Goal: Find specific page/section: Find specific page/section

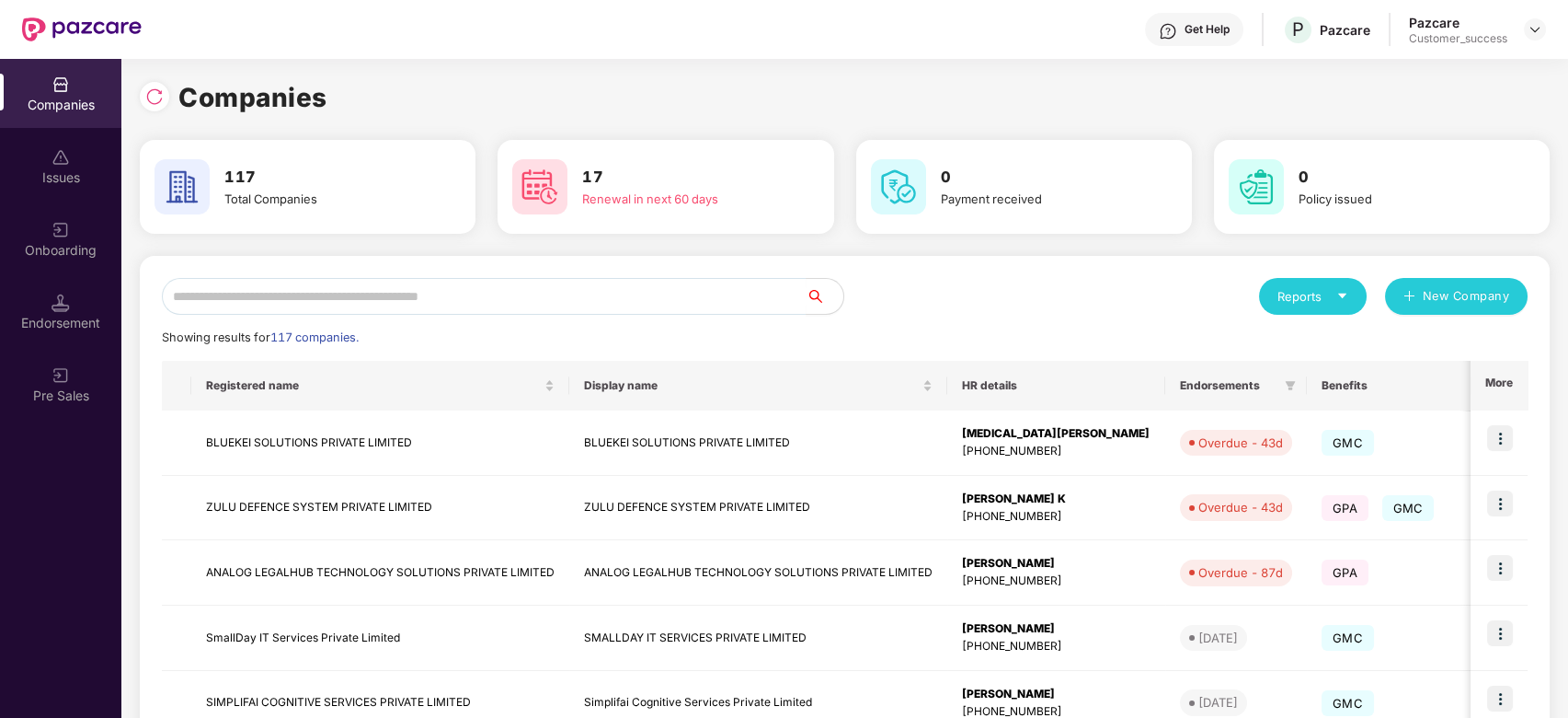
scroll to position [0, 1]
click at [294, 437] on td "BLUEKEI SOLUTIONS PRIVATE LIMITED" at bounding box center [380, 443] width 378 height 65
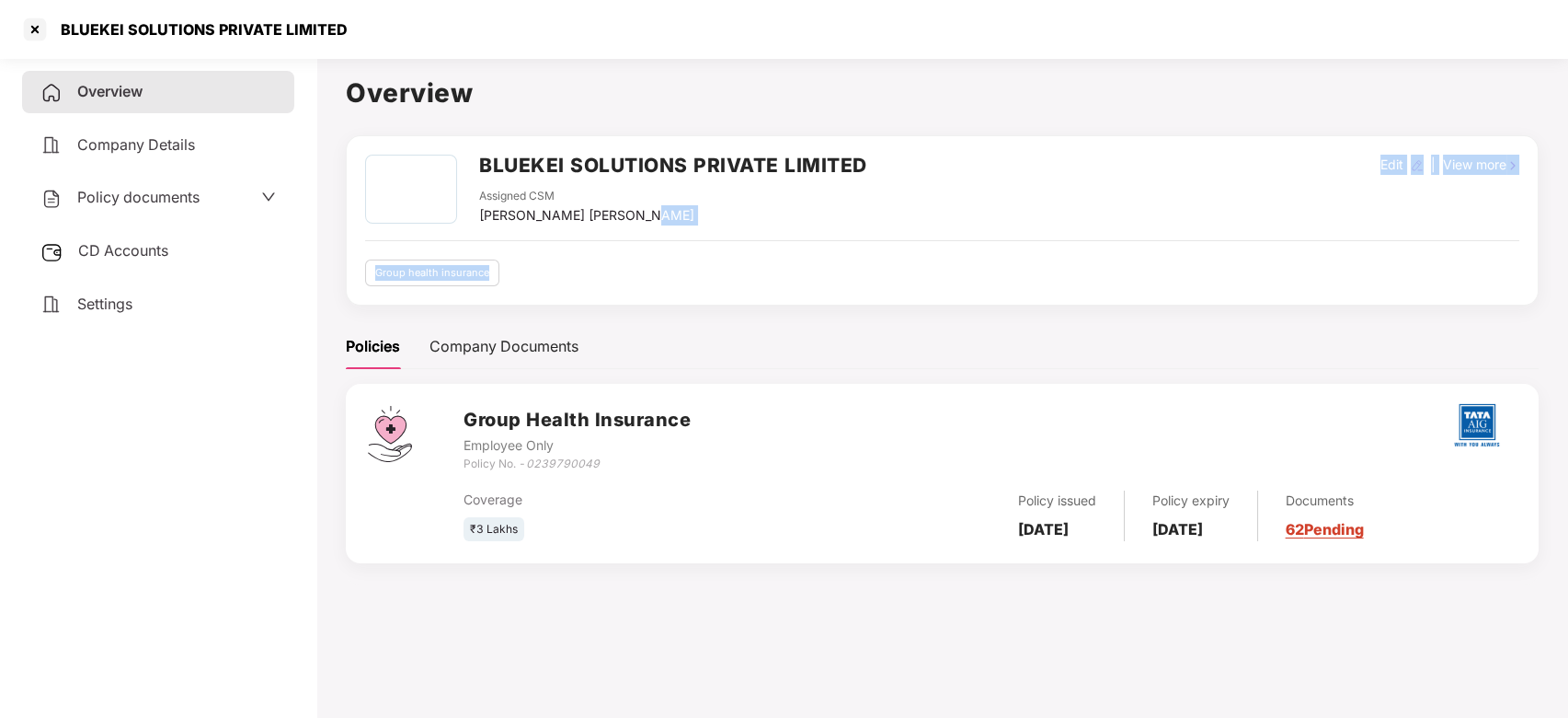
drag, startPoint x: 638, startPoint y: 214, endPoint x: 611, endPoint y: 244, distance: 40.4
click at [611, 244] on div "BLUEKEI SOLUTIONS PRIVATE LIMITED Assigned CSM [PERSON_NAME] [PERSON_NAME] Edit…" at bounding box center [942, 220] width 1154 height 132
click at [763, 235] on div "BLUEKEI SOLUTIONS PRIVATE LIMITED Assigned CSM [PERSON_NAME] [PERSON_NAME] Edit…" at bounding box center [942, 220] width 1154 height 132
click at [41, 22] on div at bounding box center [35, 29] width 29 height 29
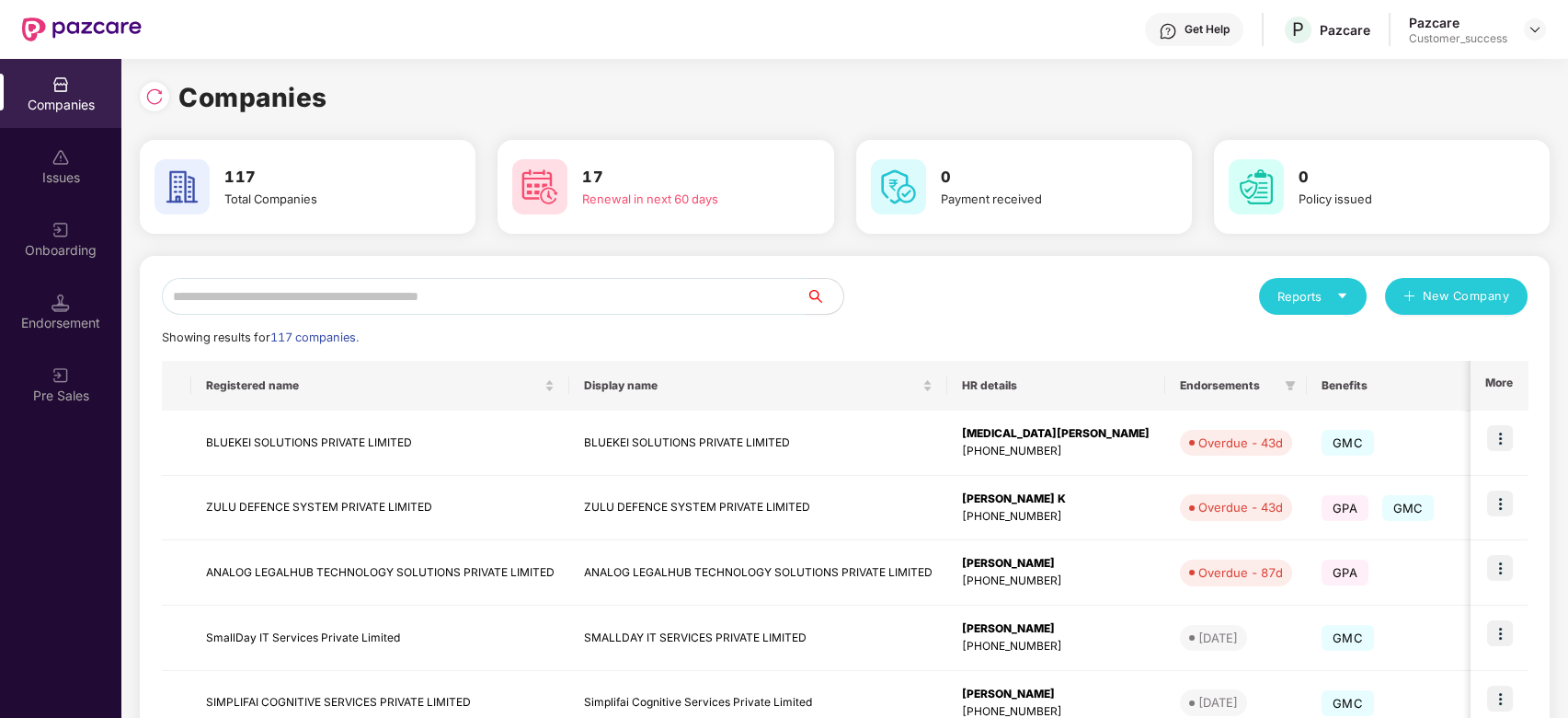
click at [383, 298] on input "text" at bounding box center [484, 297] width 644 height 37
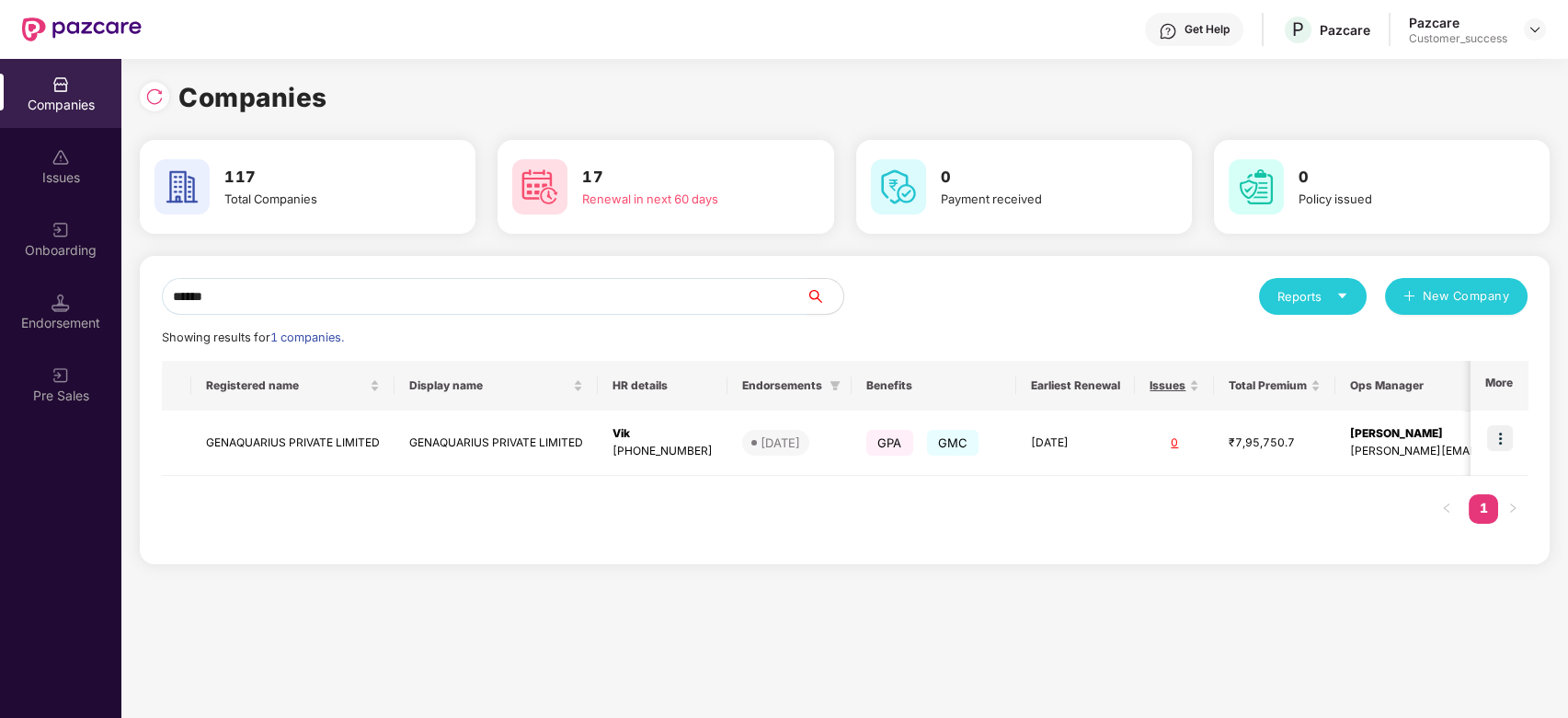
scroll to position [0, 34]
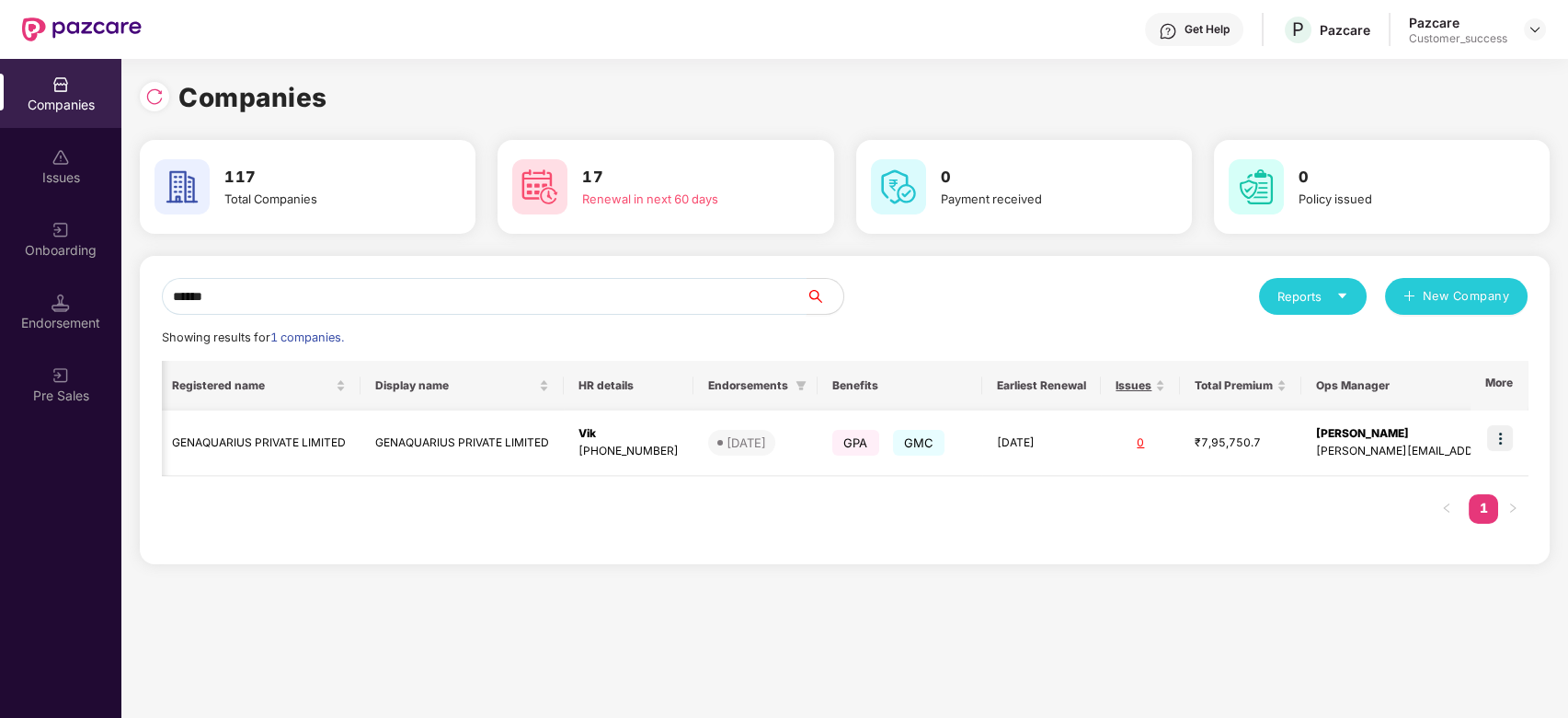
type input "******"
click at [1507, 433] on img at bounding box center [1500, 438] width 25 height 25
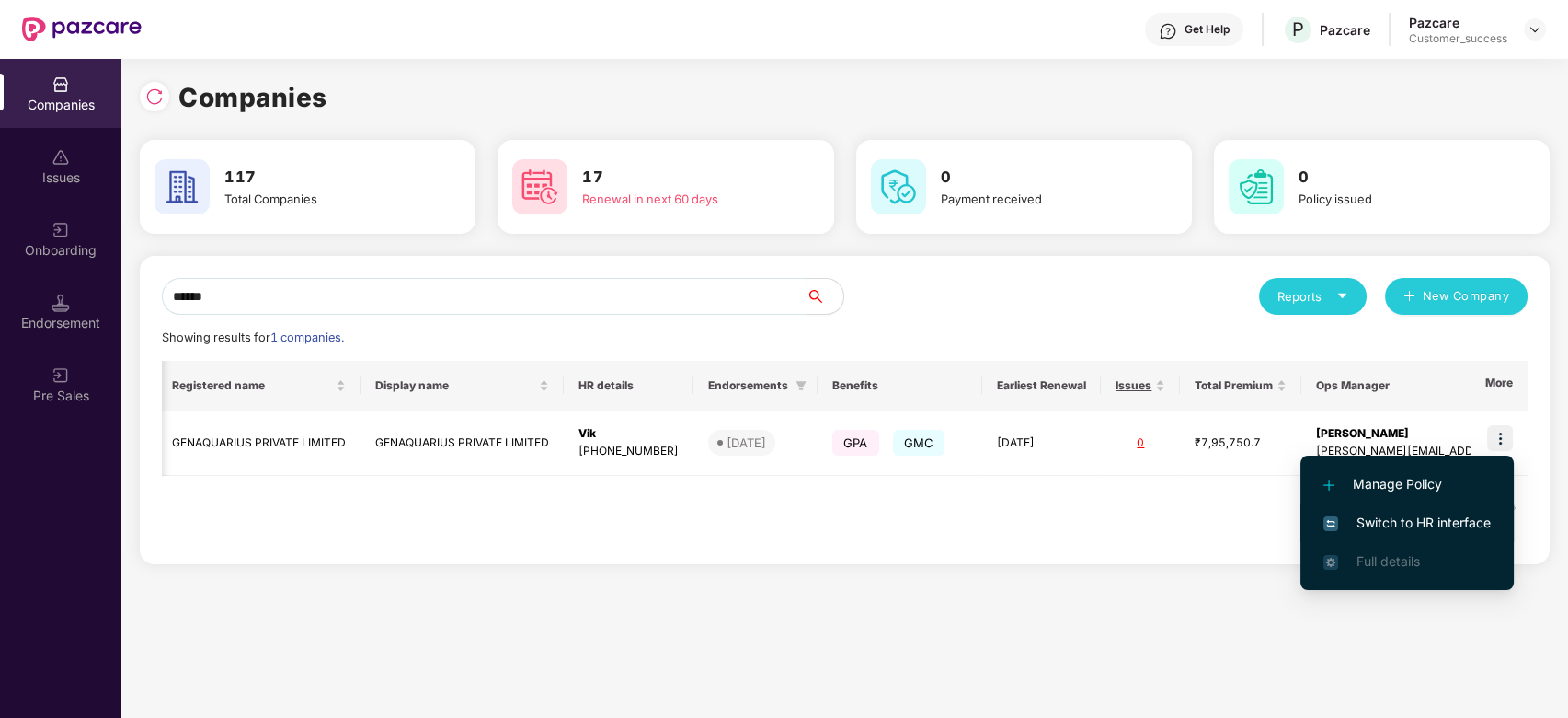
click at [1379, 527] on span "Switch to HR interface" at bounding box center [1407, 523] width 167 height 21
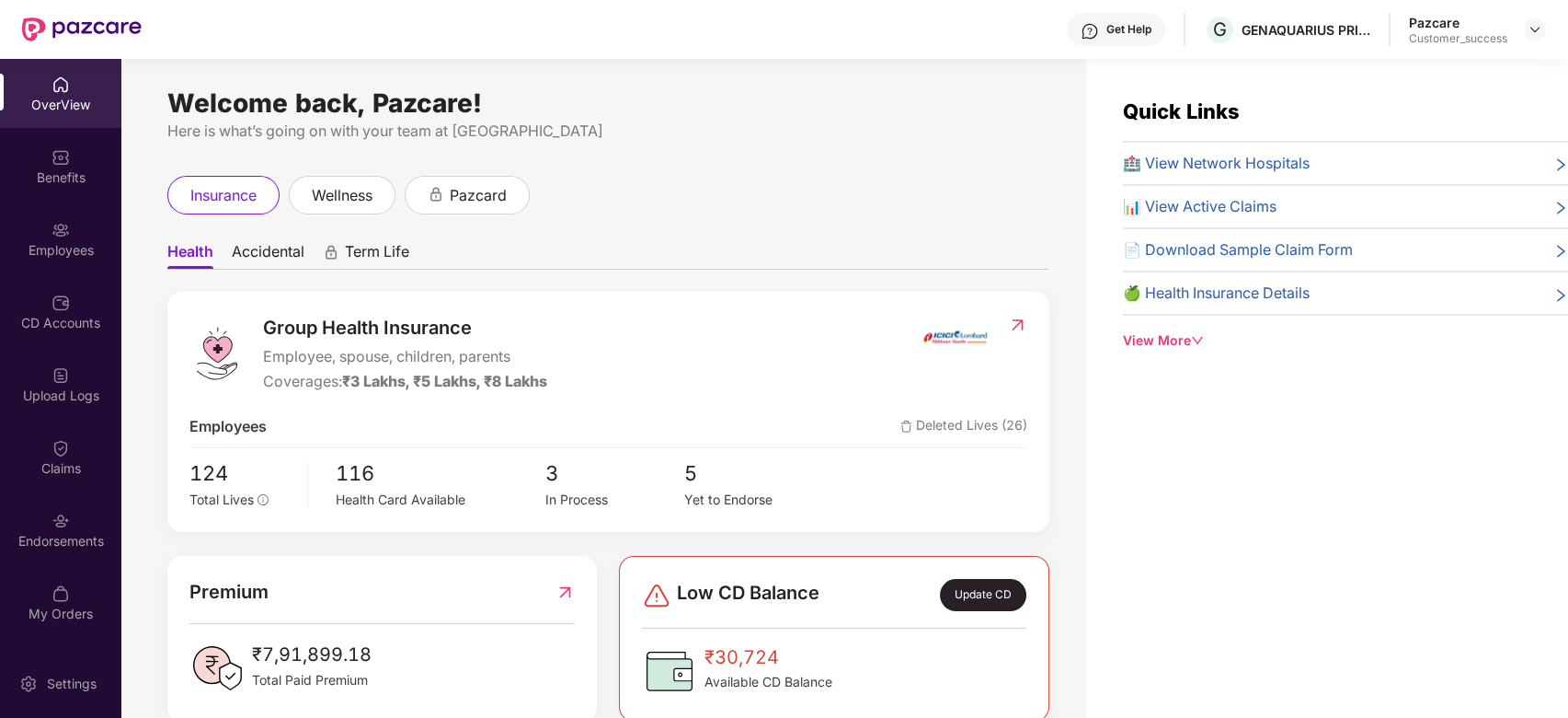
click at [1118, 26] on div "Get Help" at bounding box center [1129, 29] width 45 height 15
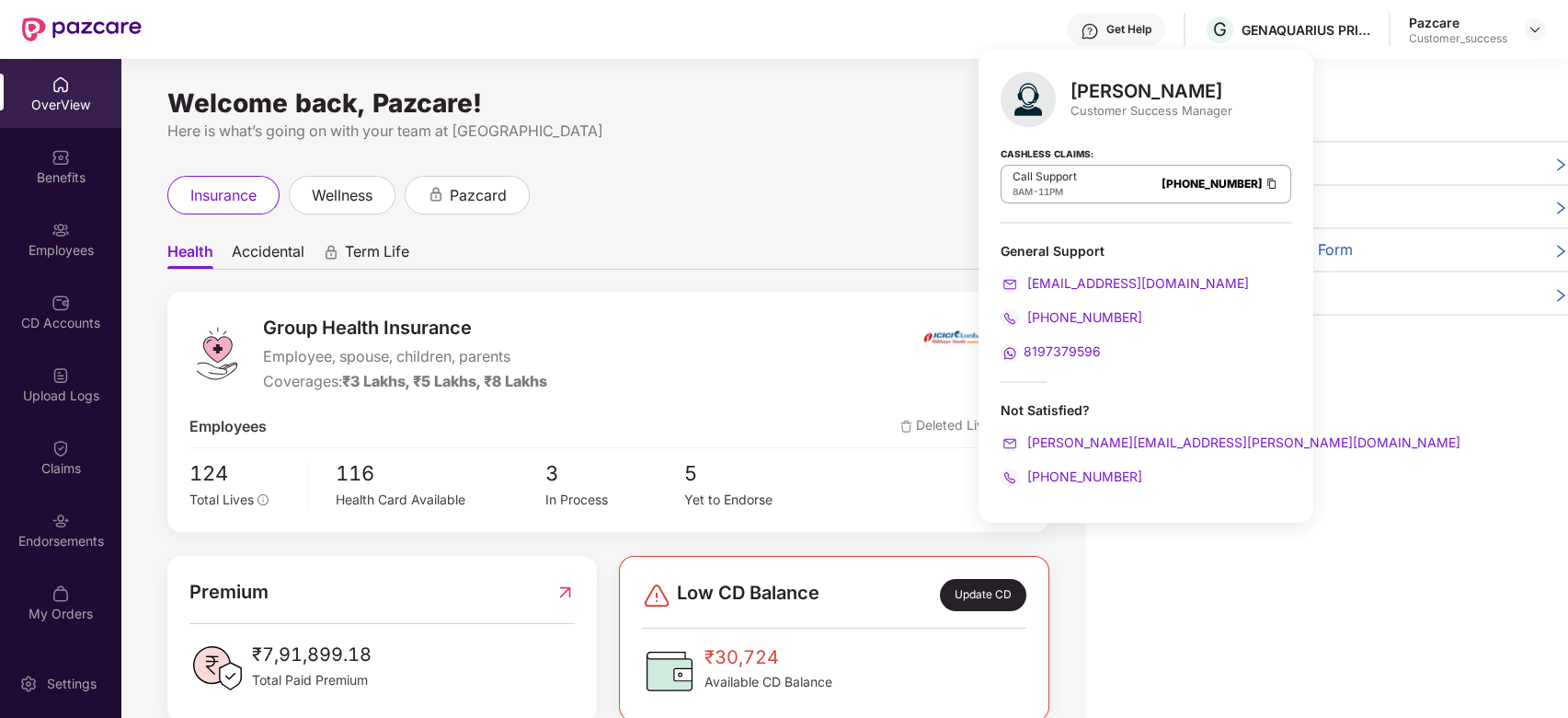
click at [791, 178] on div "insurance wellness pazcard" at bounding box center [607, 195] width 882 height 39
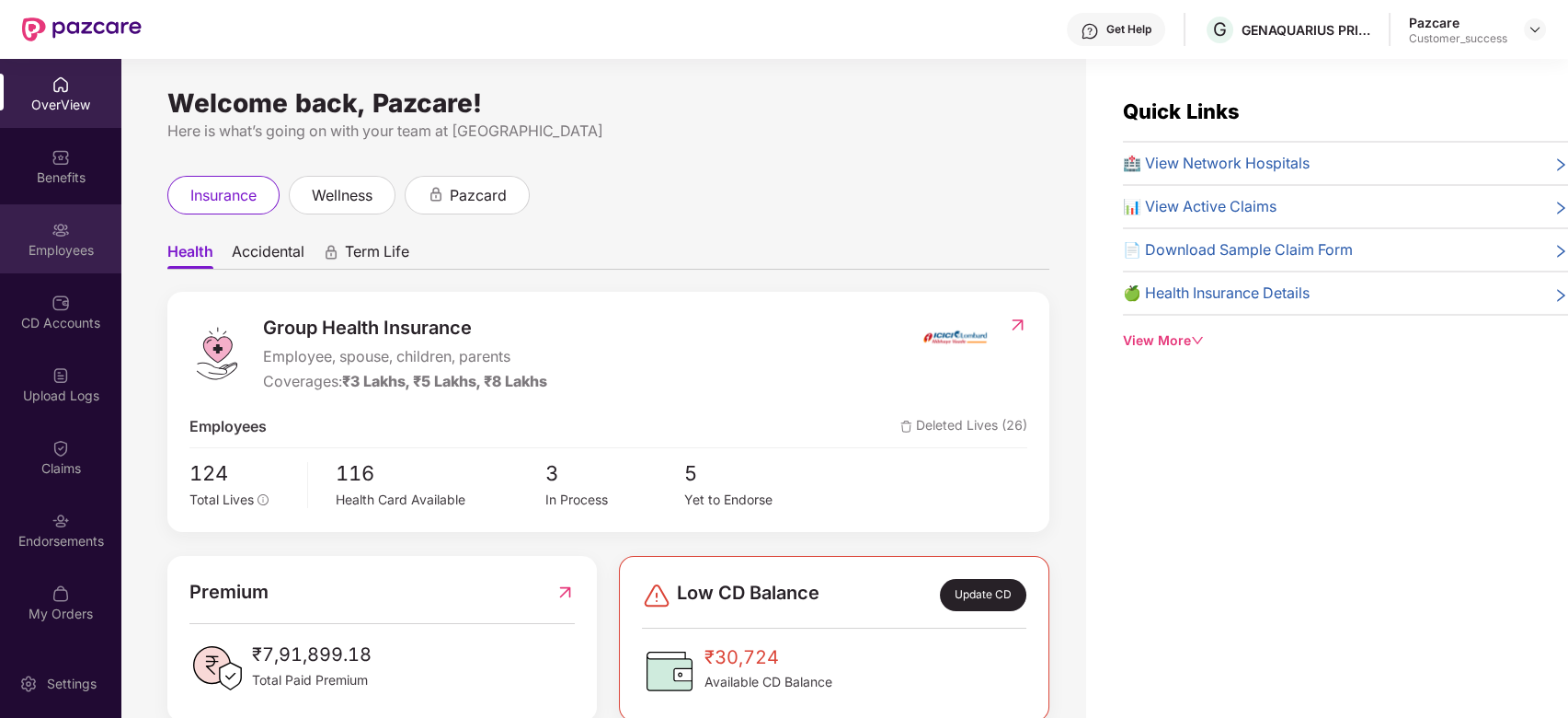
click at [50, 237] on div "Employees" at bounding box center [61, 238] width 121 height 69
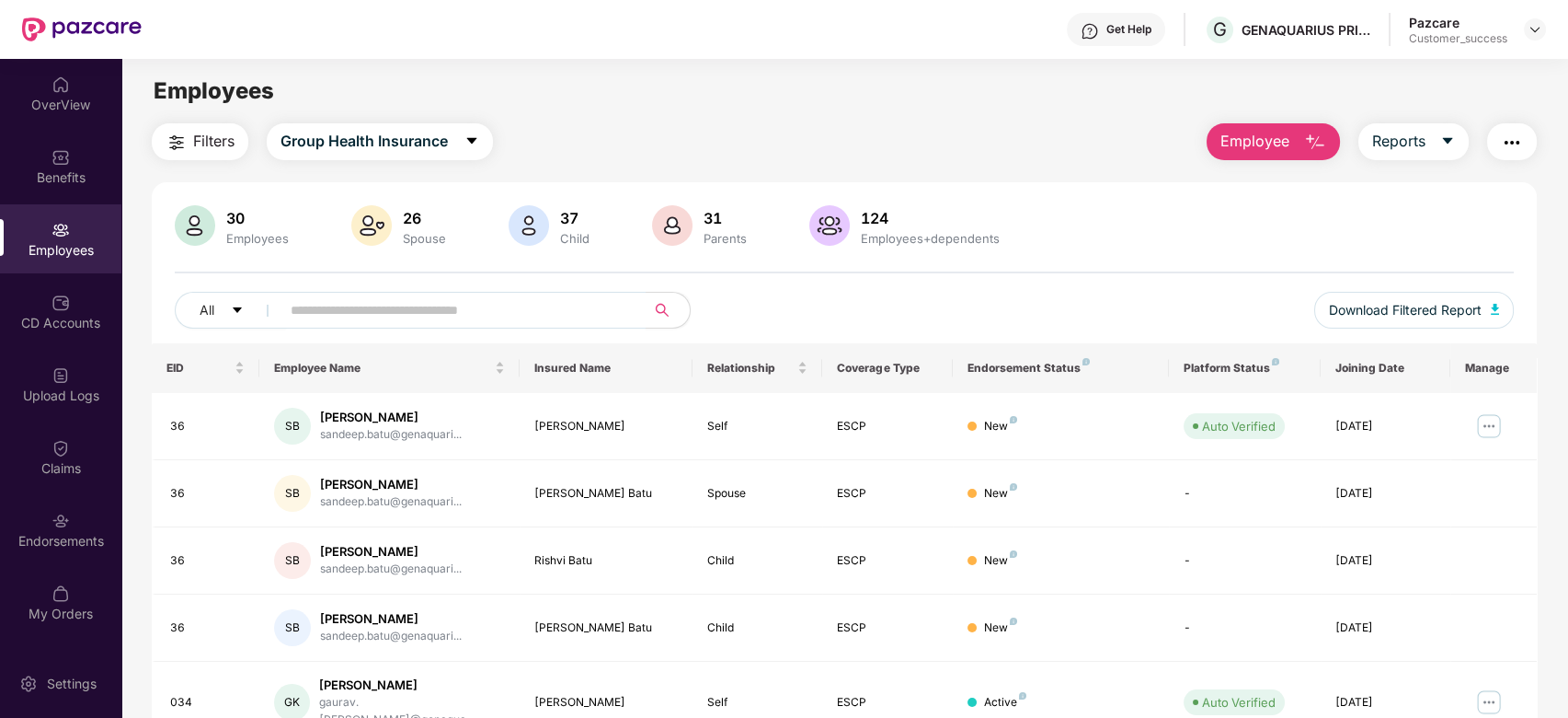
click at [361, 307] on input "text" at bounding box center [456, 310] width 330 height 27
click at [66, 528] on img at bounding box center [61, 521] width 19 height 19
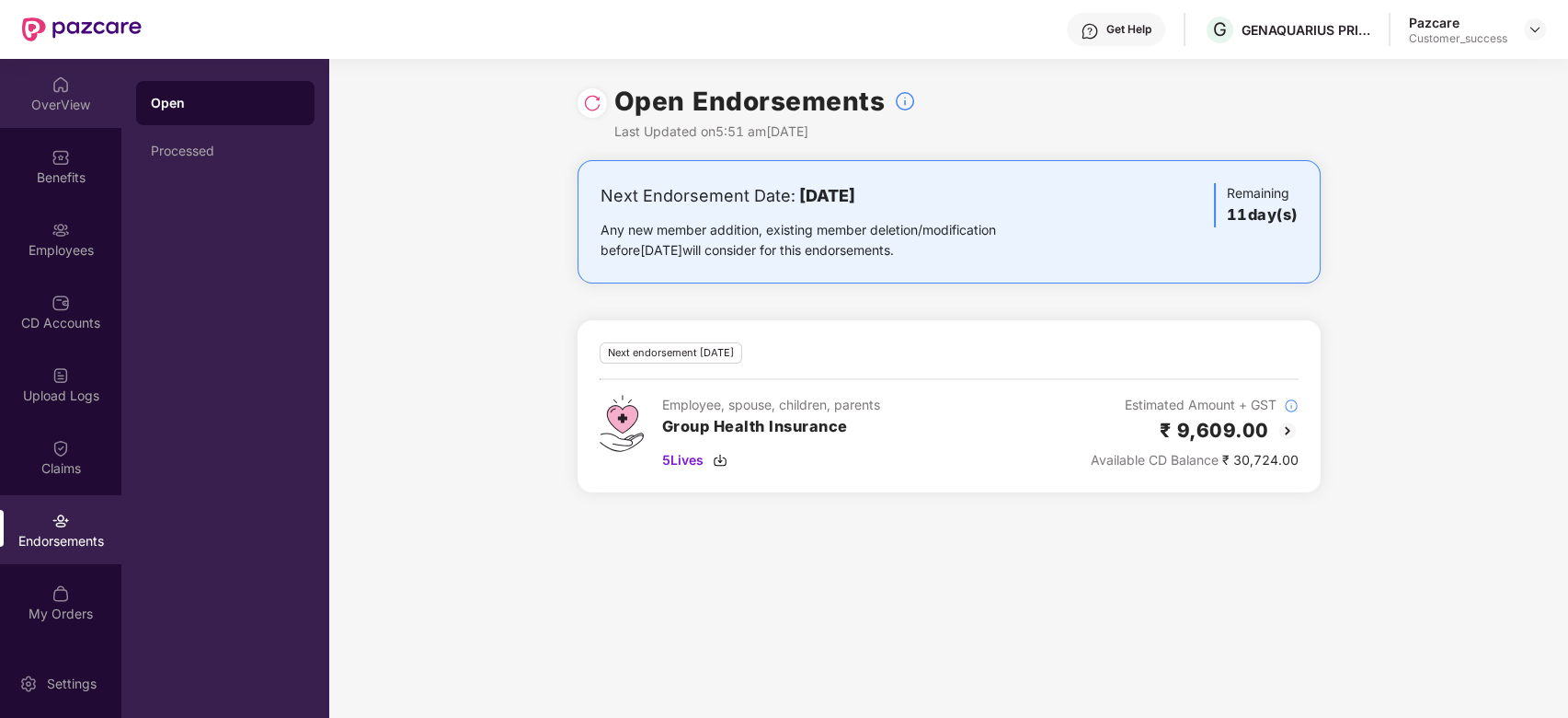
click at [64, 100] on div "OverView" at bounding box center [61, 105] width 121 height 19
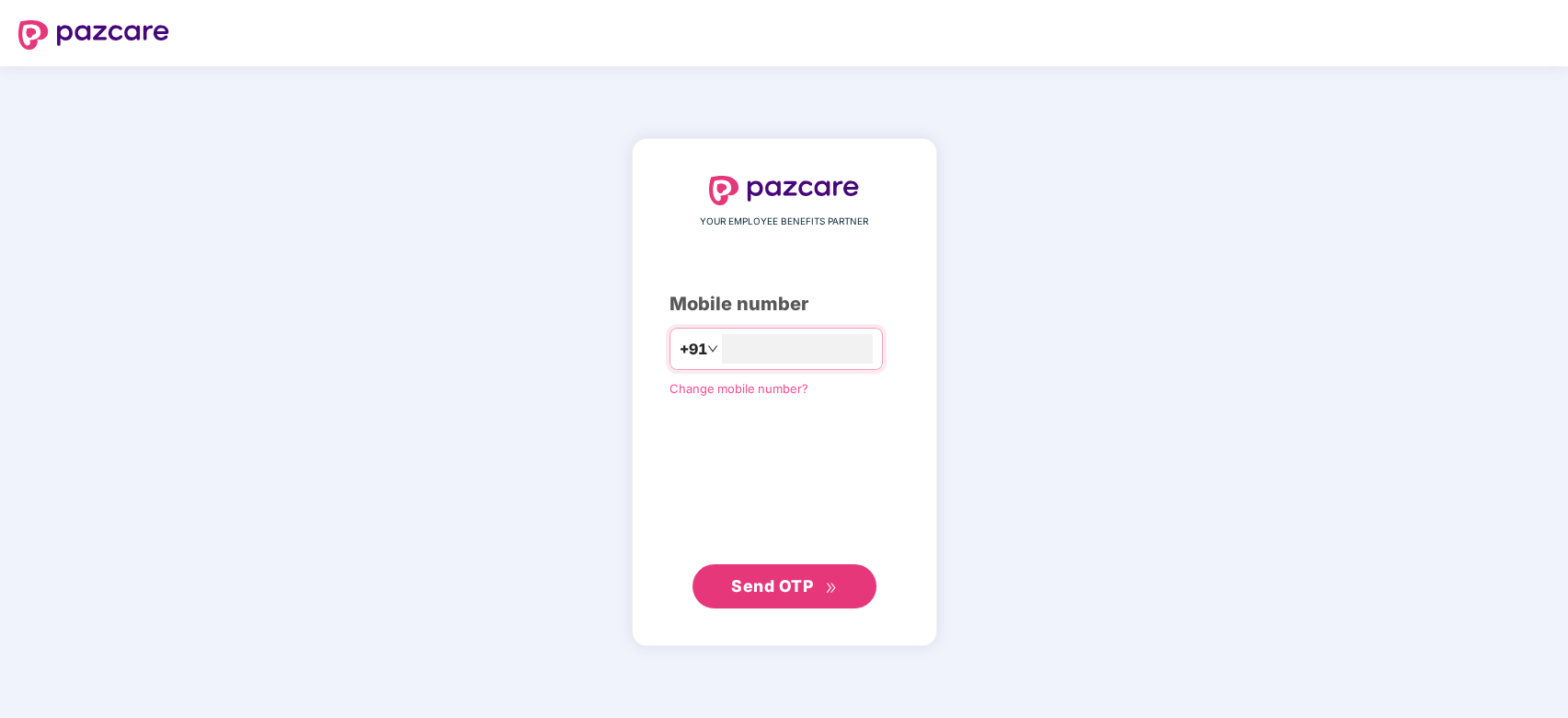
type input "**********"
click at [800, 582] on span "Send OTP" at bounding box center [772, 585] width 82 height 20
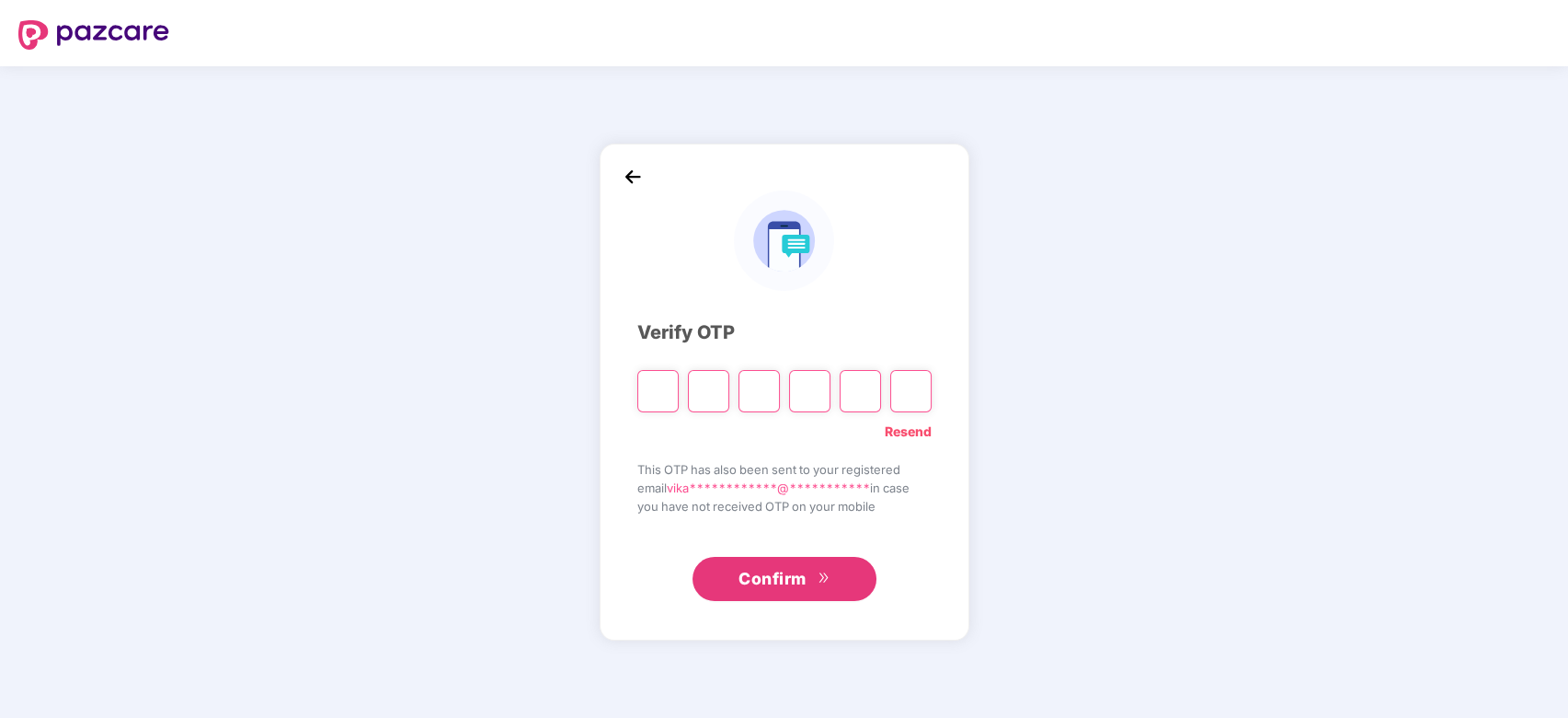
type input "*"
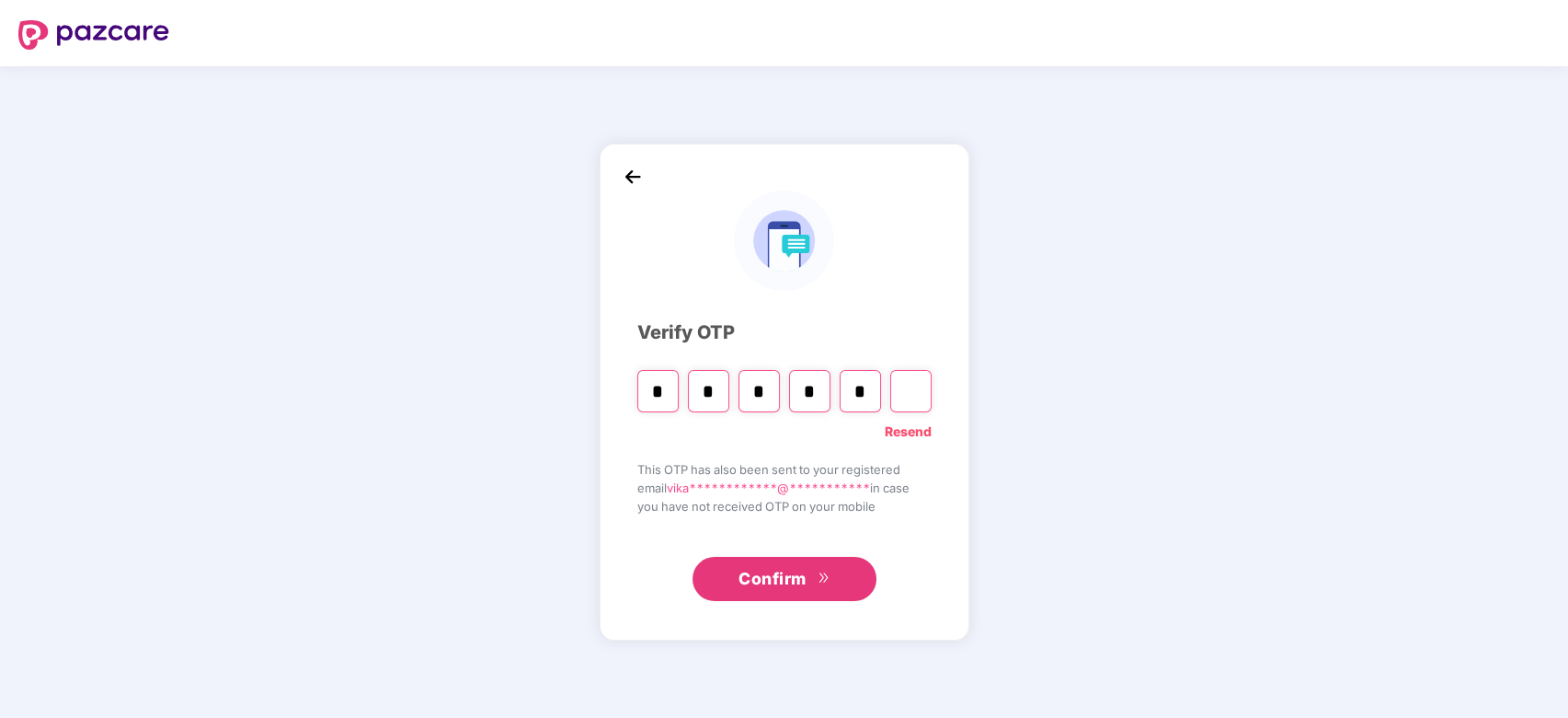
type input "*"
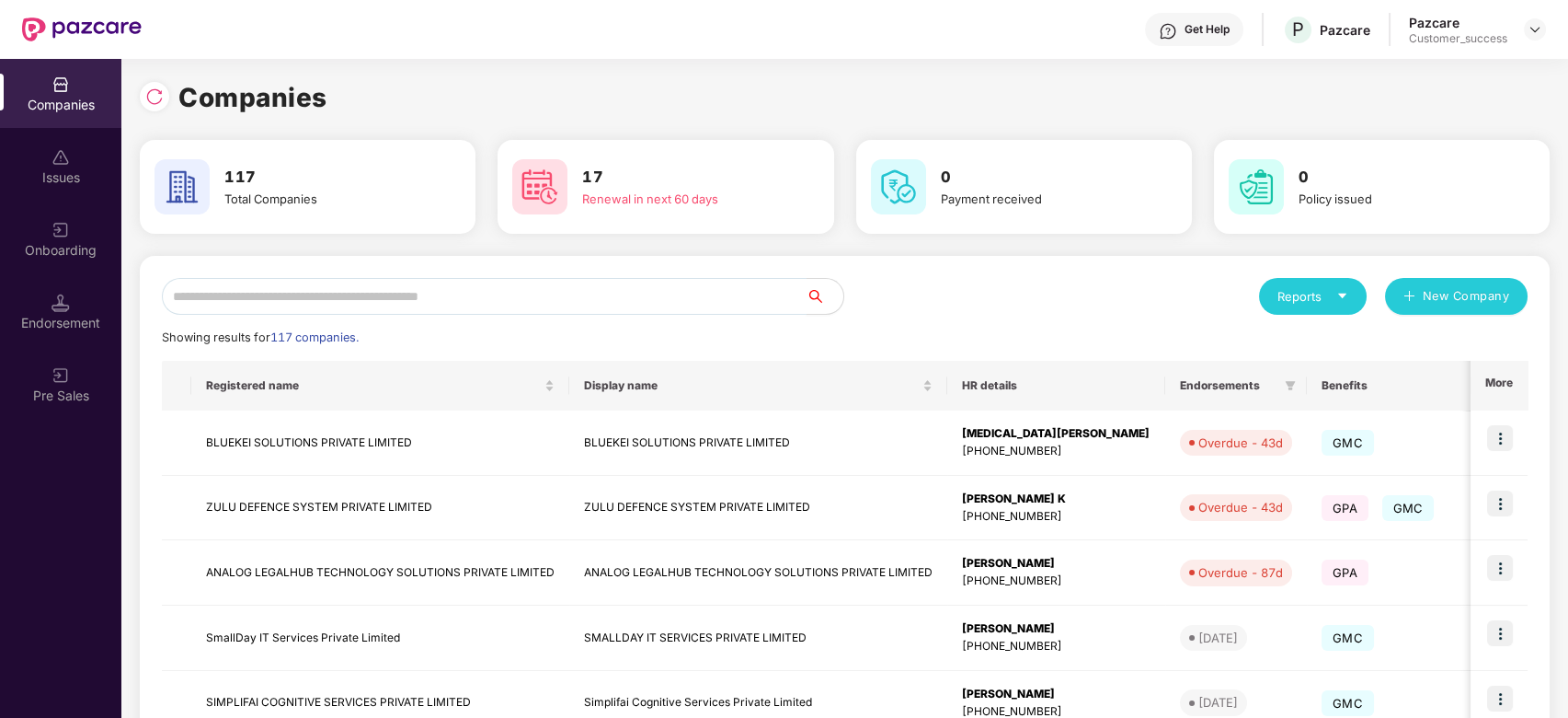
click at [346, 300] on input "text" at bounding box center [484, 297] width 644 height 37
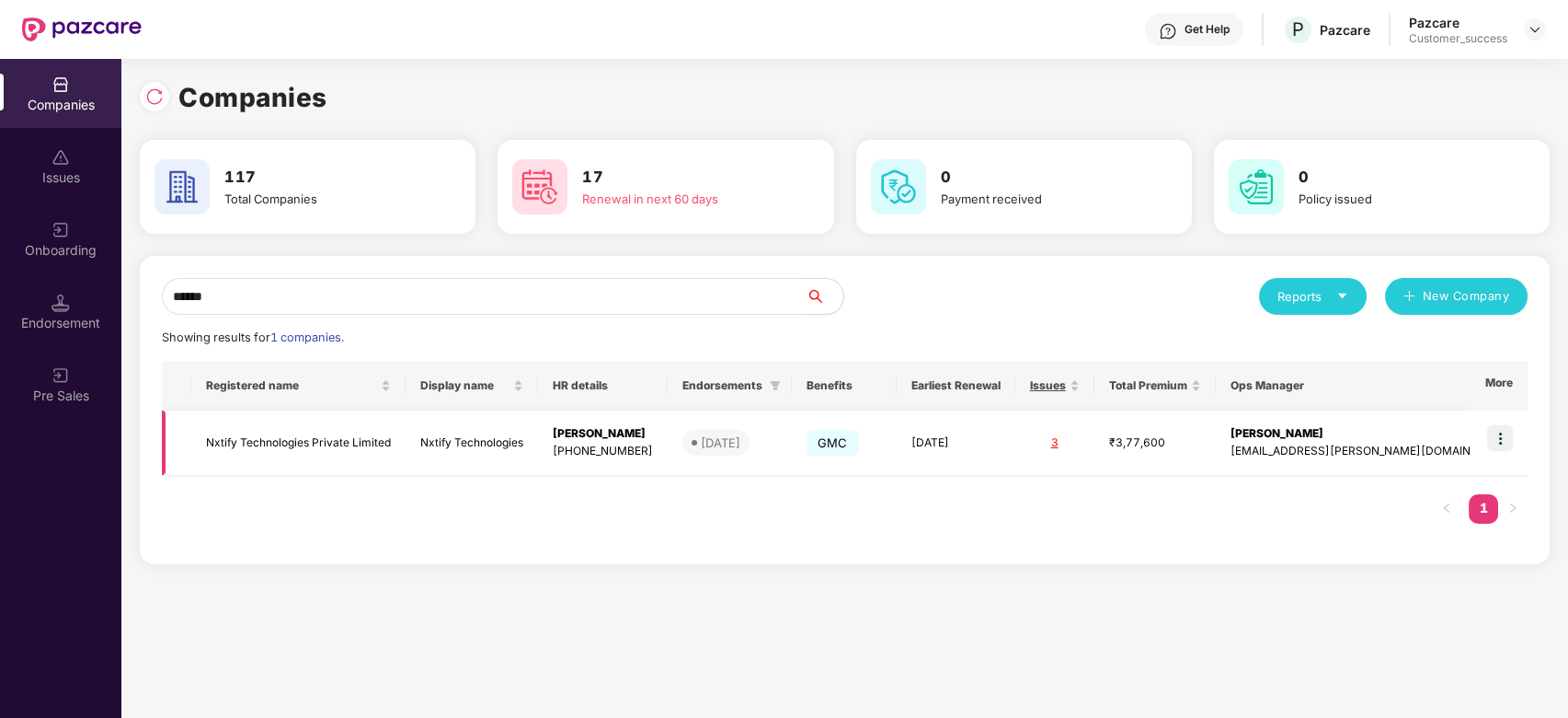
type input "******"
click at [1511, 446] on img at bounding box center [1500, 438] width 25 height 25
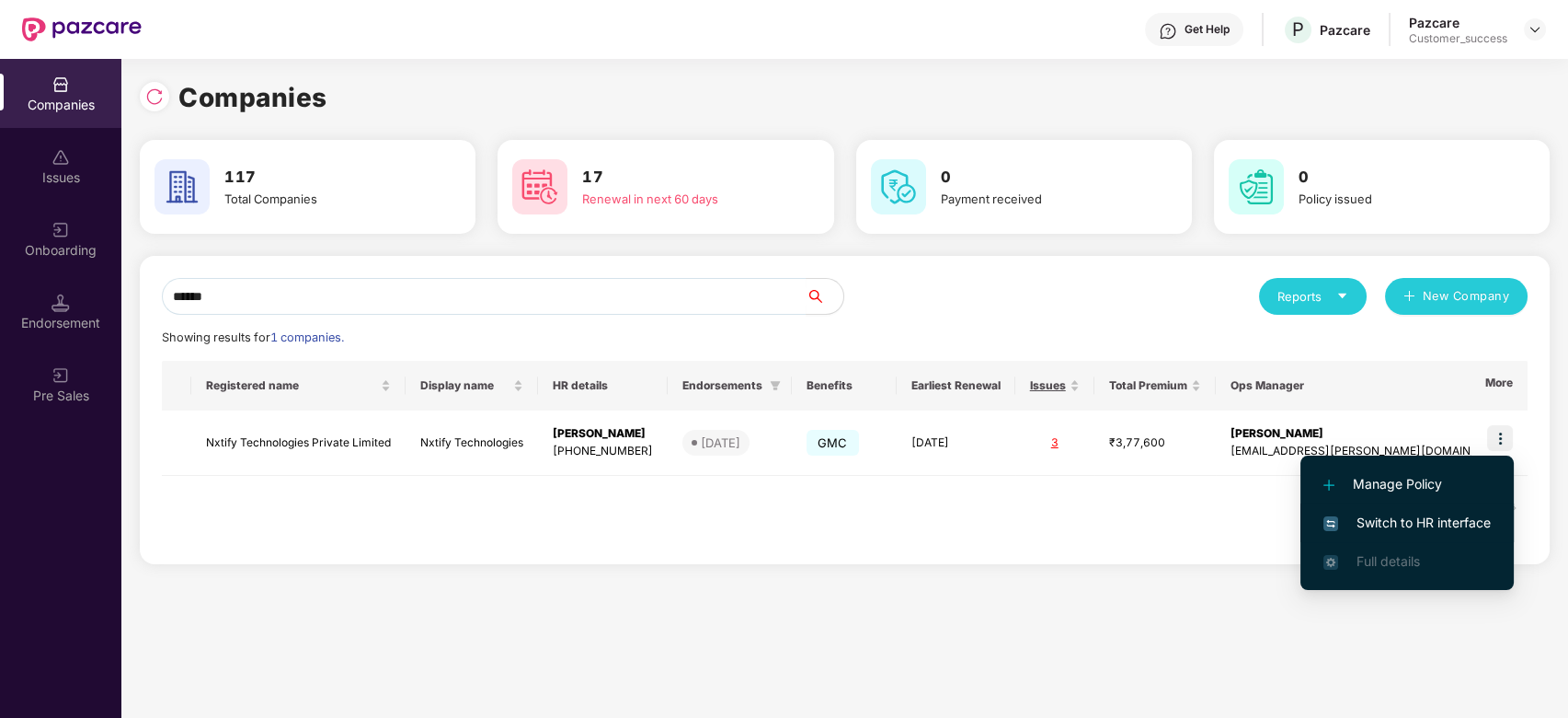
click at [1417, 525] on span "Switch to HR interface" at bounding box center [1407, 523] width 167 height 21
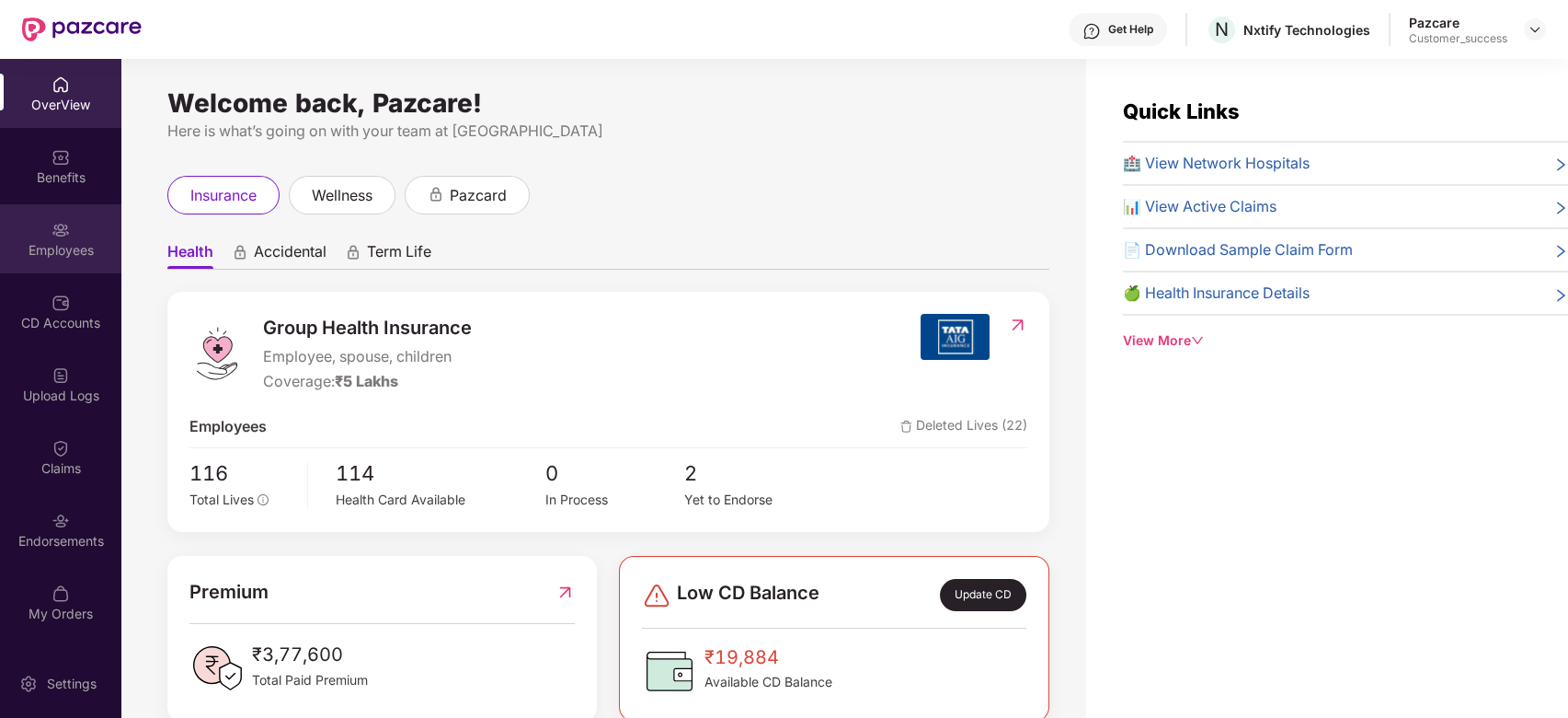
click at [48, 239] on div "Employees" at bounding box center [61, 238] width 121 height 69
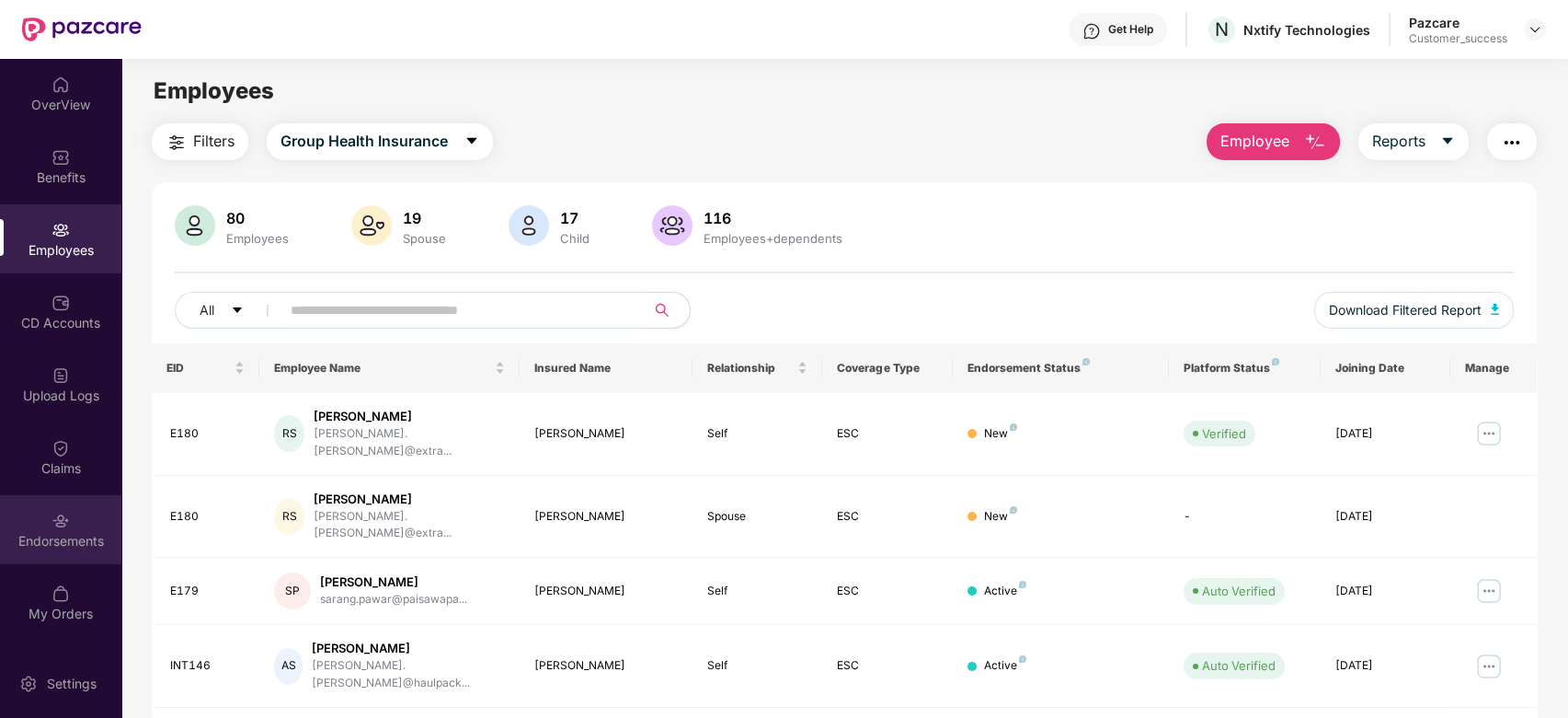
click at [59, 527] on img at bounding box center [61, 521] width 19 height 19
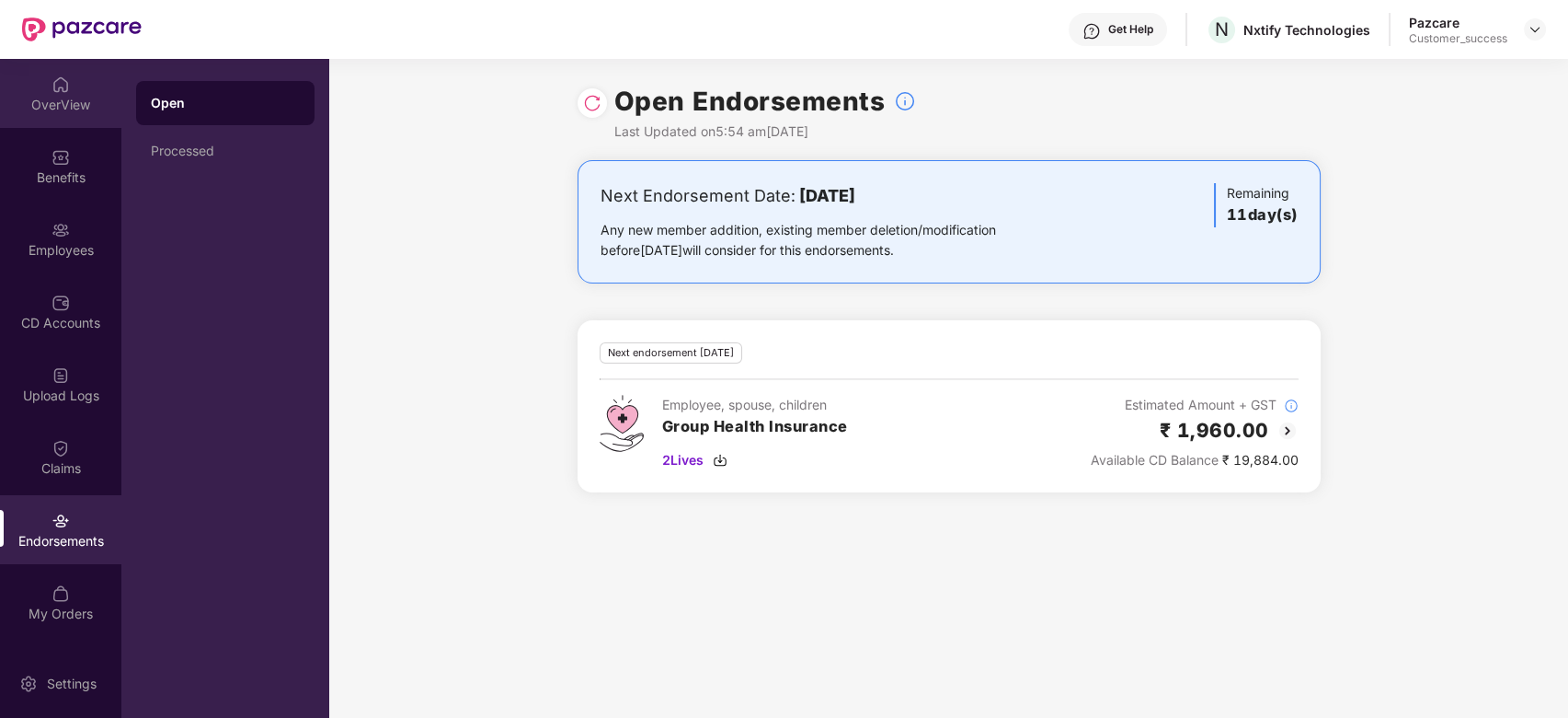
click at [74, 87] on div "OverView" at bounding box center [61, 93] width 121 height 69
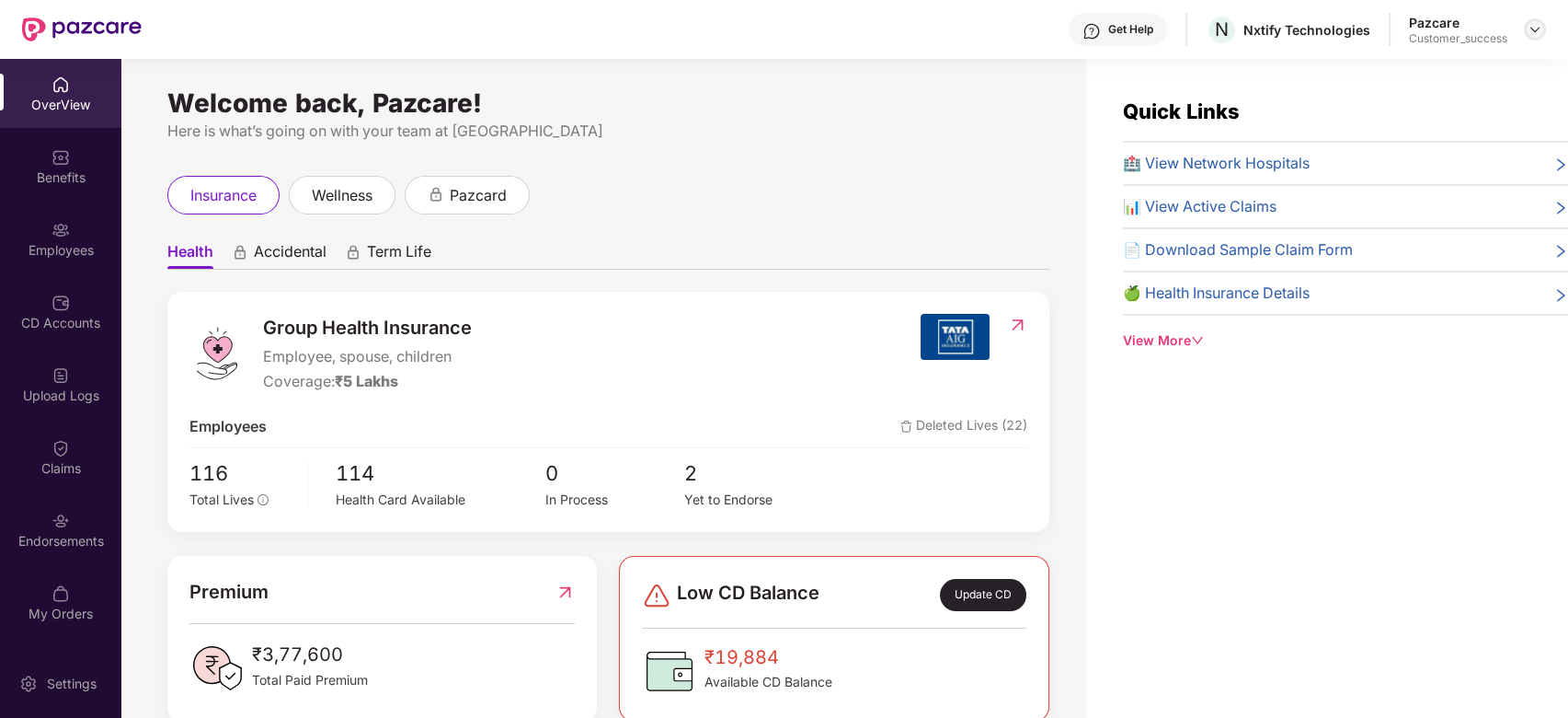
click at [1528, 28] on img at bounding box center [1535, 29] width 15 height 15
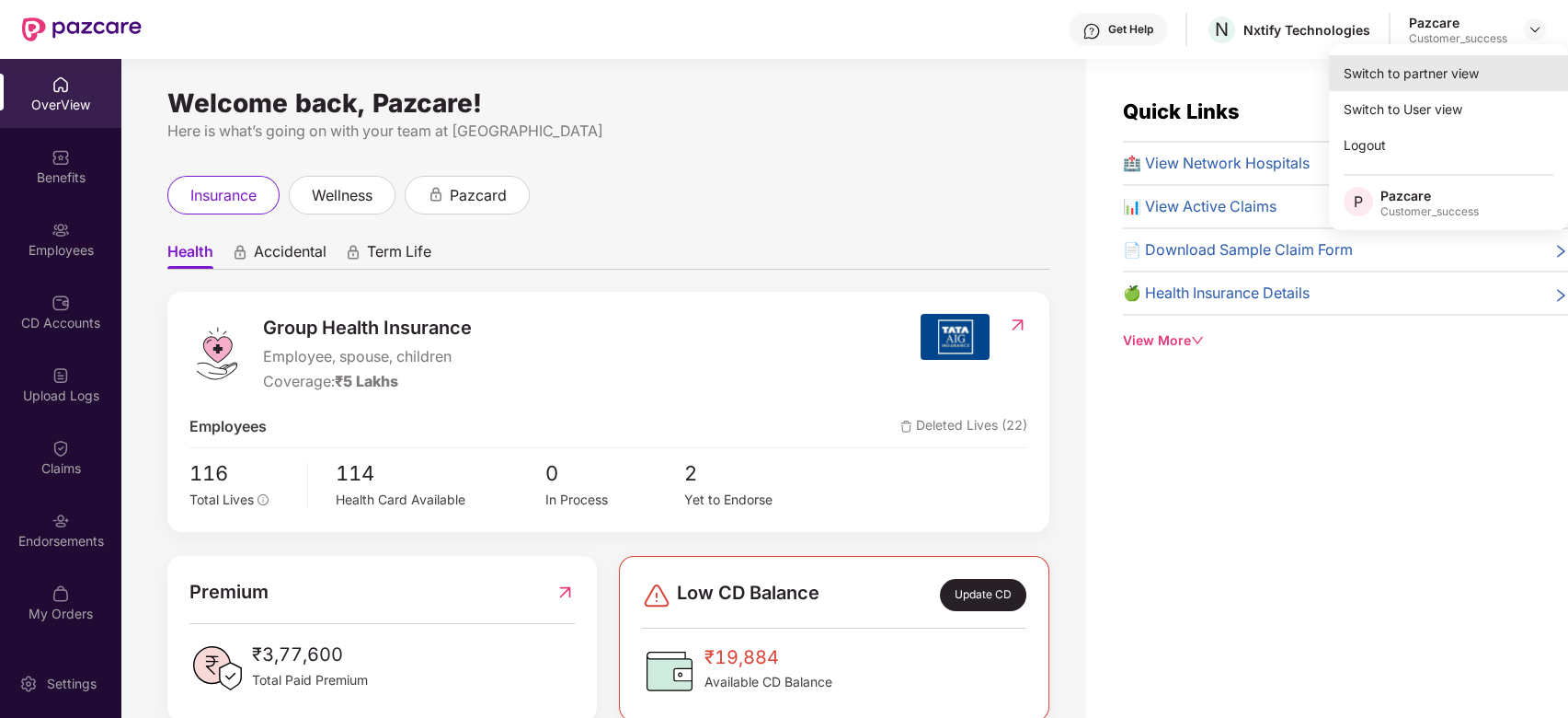
click at [1404, 74] on div "Switch to partner view" at bounding box center [1448, 73] width 239 height 36
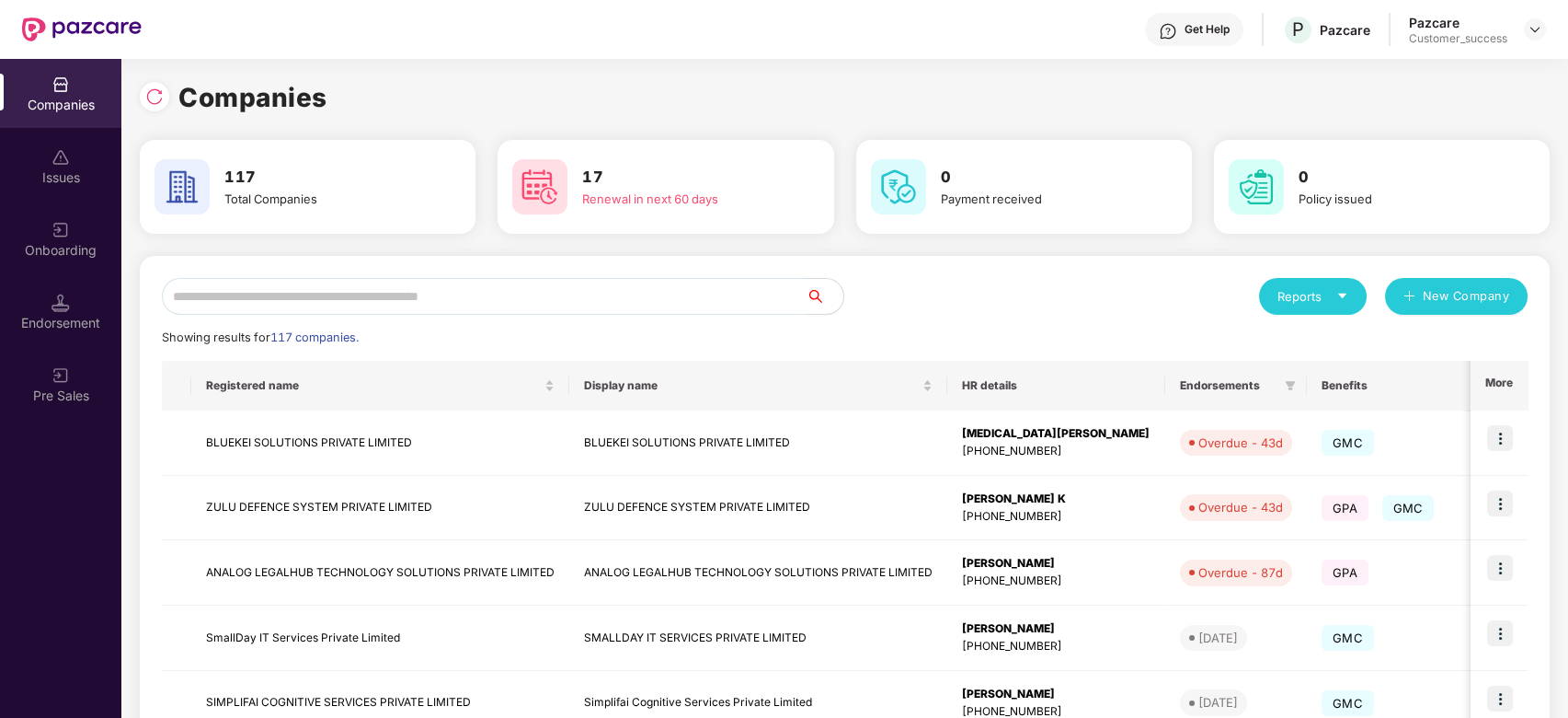
click at [352, 310] on input "text" at bounding box center [484, 297] width 644 height 37
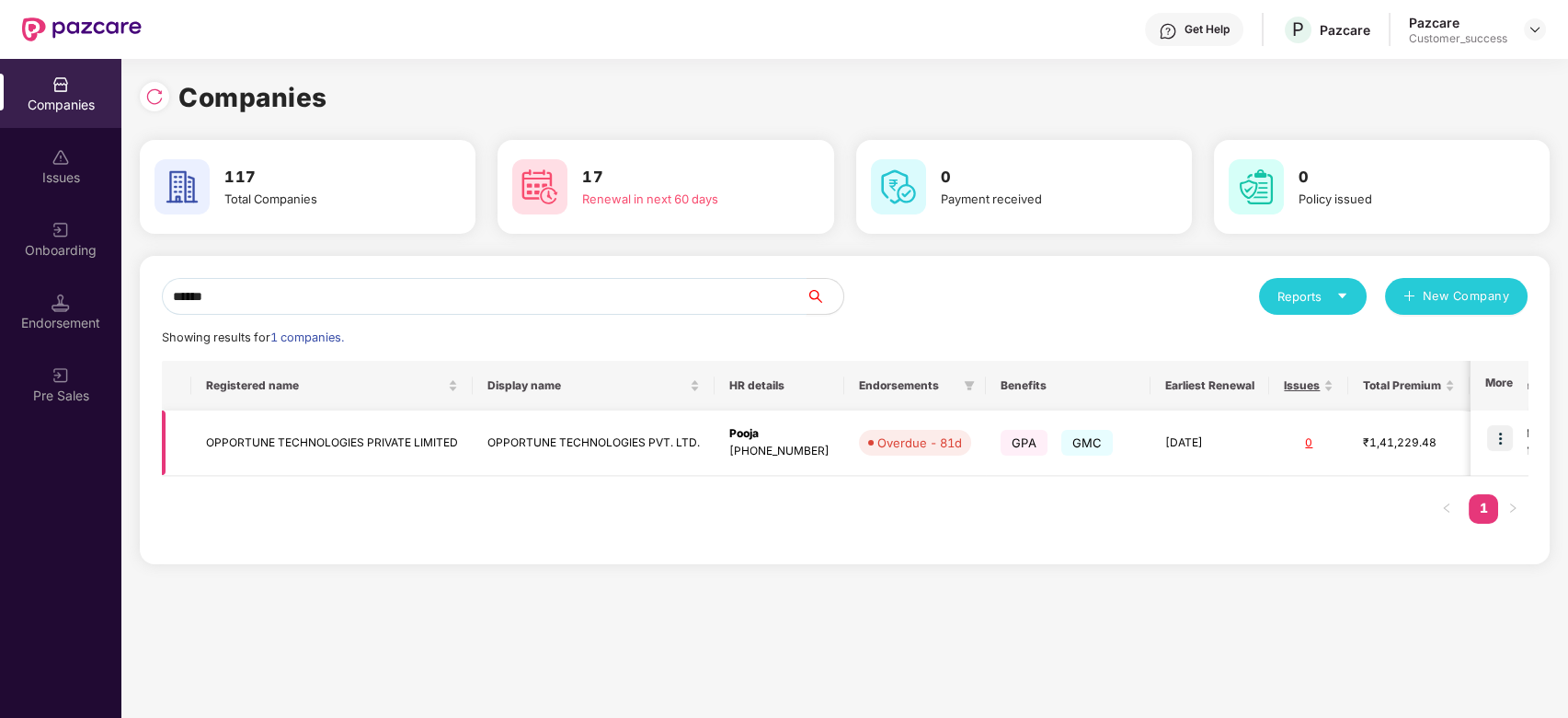
type input "******"
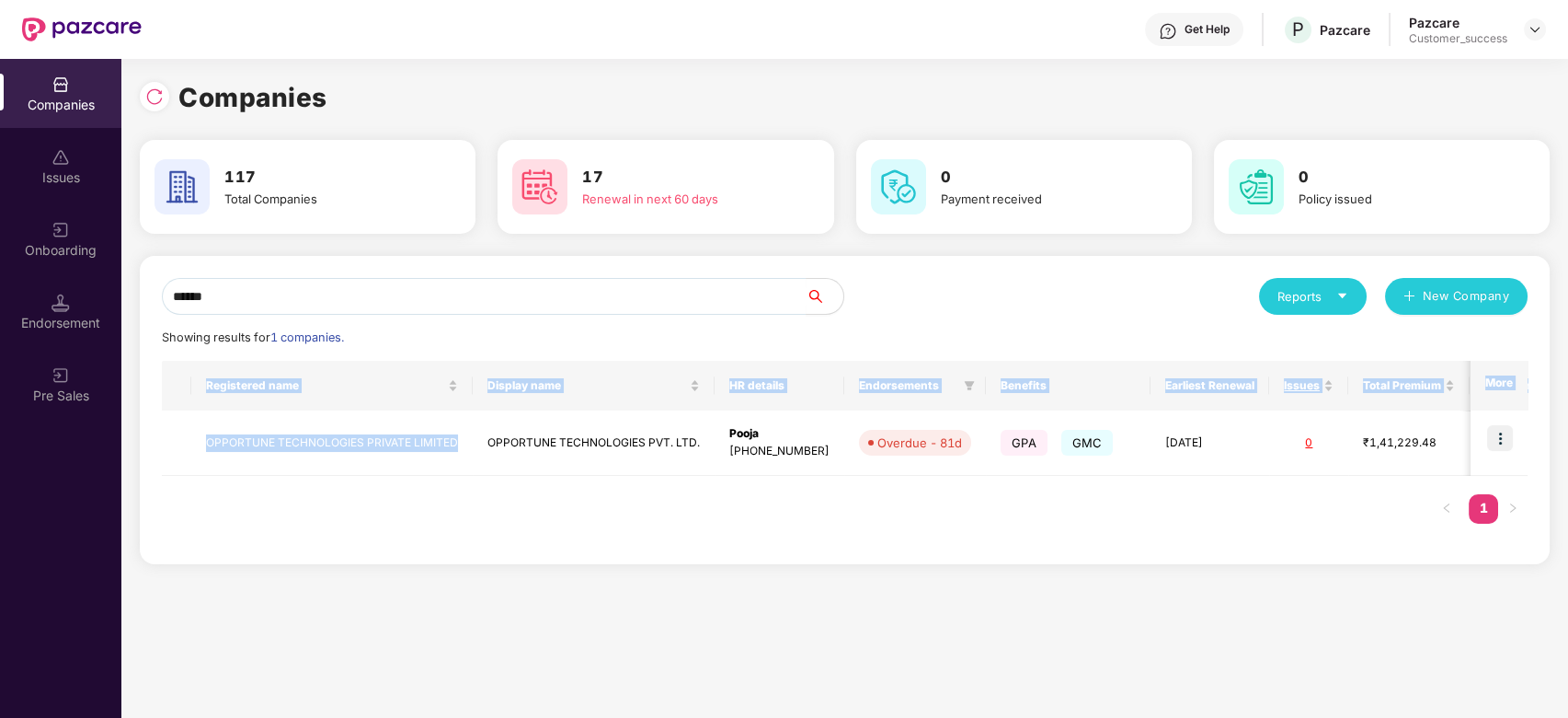
drag, startPoint x: 462, startPoint y: 435, endPoint x: 143, endPoint y: 438, distance: 319.0
click at [143, 438] on div "****** Reports New Company Showing results for 1 companies. Registered name Dis…" at bounding box center [845, 410] width 1410 height 309
copy table "Registered name Display name HR details Endorsements Benefits Earliest Renewal …"
click at [143, 438] on div "****** Reports New Company Showing results for 1 companies. Registered name Dis…" at bounding box center [845, 410] width 1410 height 309
drag, startPoint x: 285, startPoint y: 528, endPoint x: 206, endPoint y: 436, distance: 121.3
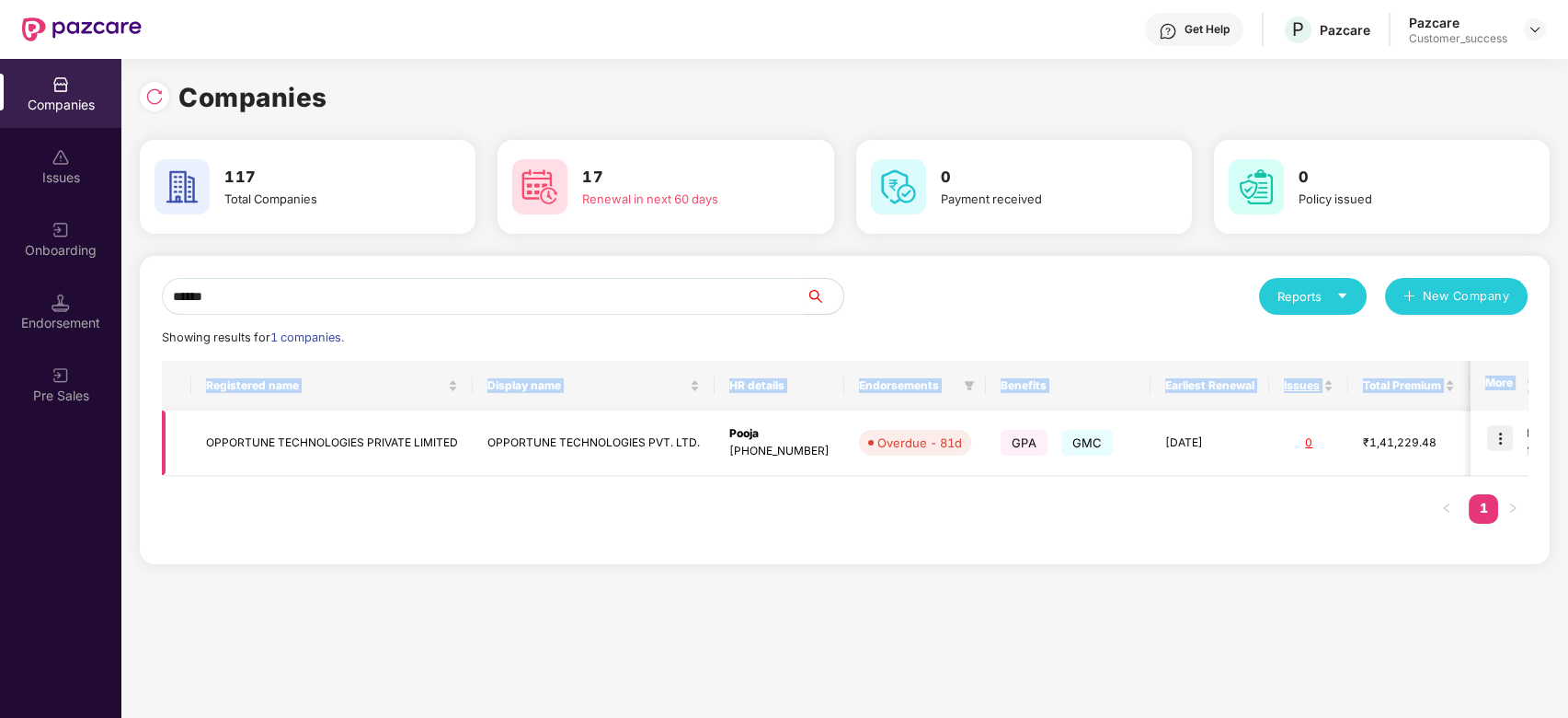
click at [206, 436] on div "Registered name Display name HR details Endorsements Benefits Earliest Renewal …" at bounding box center [845, 451] width 1366 height 182
click at [206, 436] on td "OPPORTUNE TECHNOLOGIES PRIVATE LIMITED" at bounding box center [332, 443] width 281 height 65
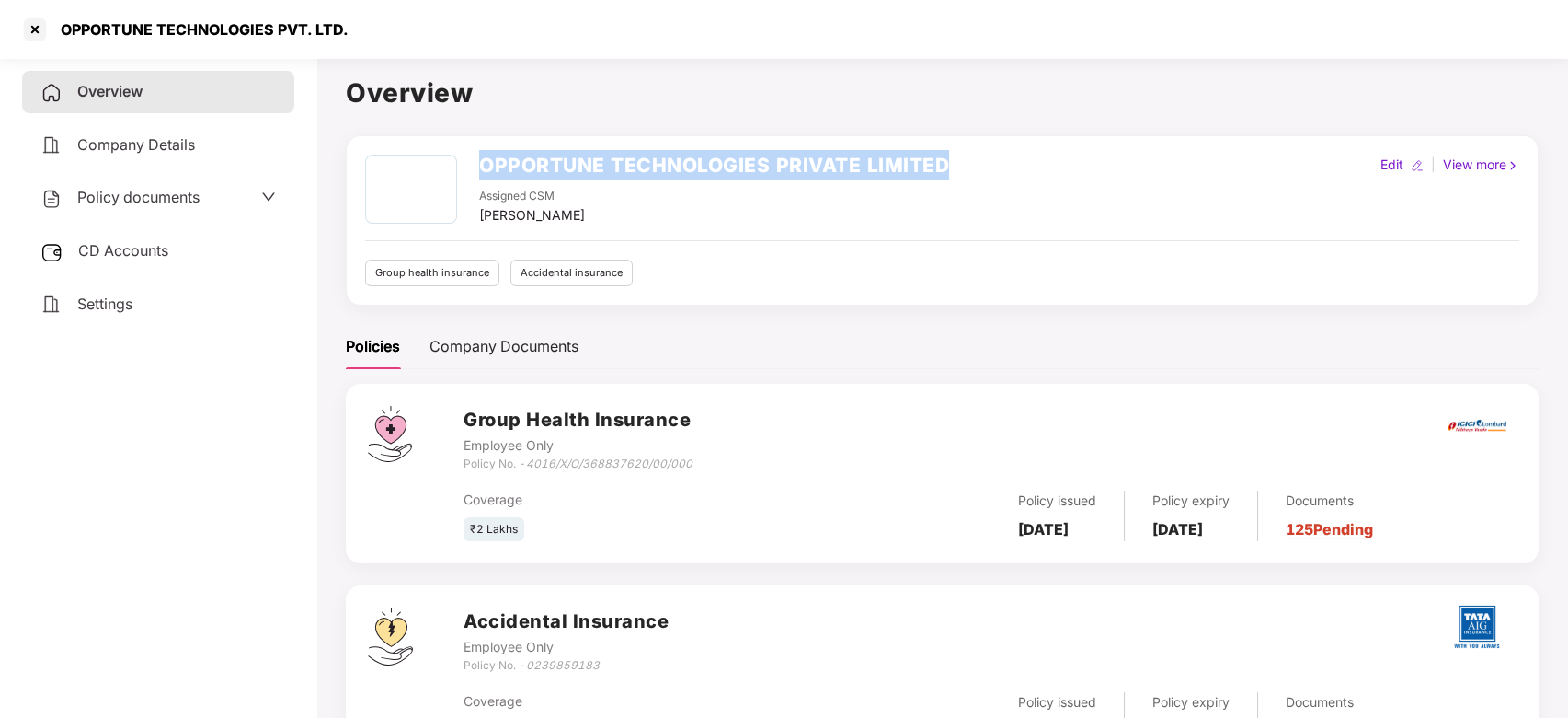
drag, startPoint x: 480, startPoint y: 158, endPoint x: 957, endPoint y: 139, distance: 477.4
click at [957, 139] on div "OPPORTUNE TECHNOLOGIES PRIVATE LIMITED Assigned CSM Syed Mansoor Edit | View mo…" at bounding box center [942, 220] width 1193 height 170
copy h2 "OPPORTUNE TECHNOLOGIES PRIVATE LIMITED"
click at [957, 139] on div "OPPORTUNE TECHNOLOGIES PRIVATE LIMITED Assigned CSM Syed Mansoor Edit | View mo…" at bounding box center [942, 220] width 1193 height 170
